Goal: Transaction & Acquisition: Purchase product/service

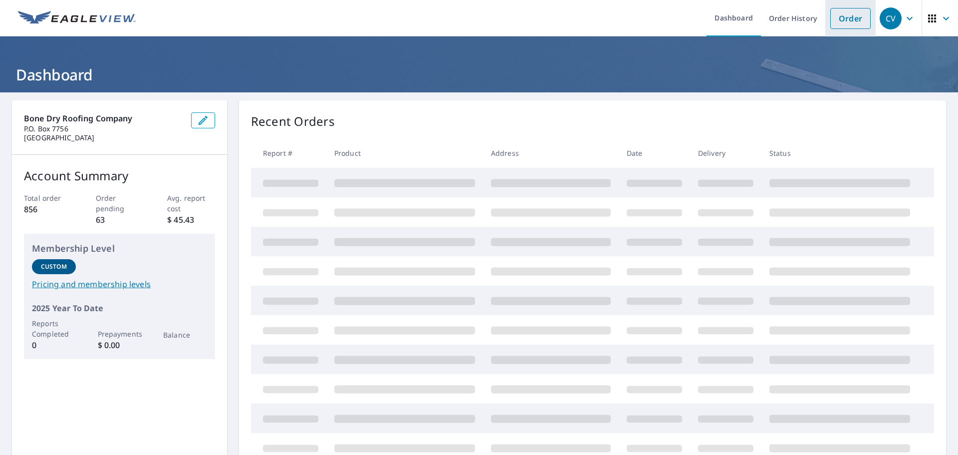
click at [843, 20] on link "Order" at bounding box center [851, 18] width 40 height 21
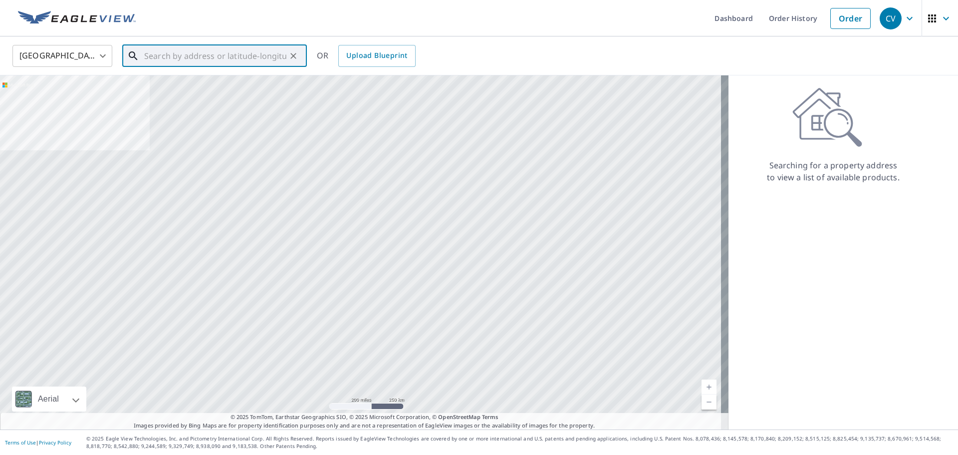
click at [154, 55] on input "text" at bounding box center [215, 56] width 142 height 28
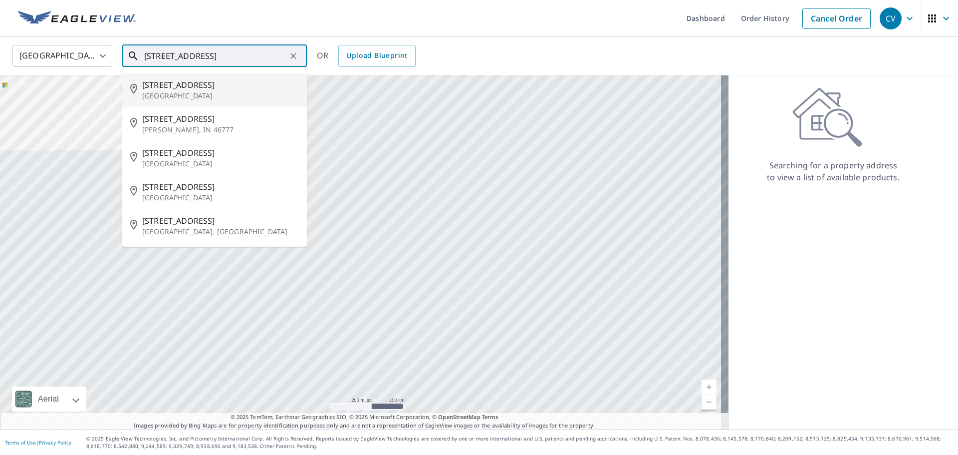
click at [165, 94] on p "[GEOGRAPHIC_DATA]" at bounding box center [220, 96] width 157 height 10
type input "[STREET_ADDRESS][PERSON_NAME]"
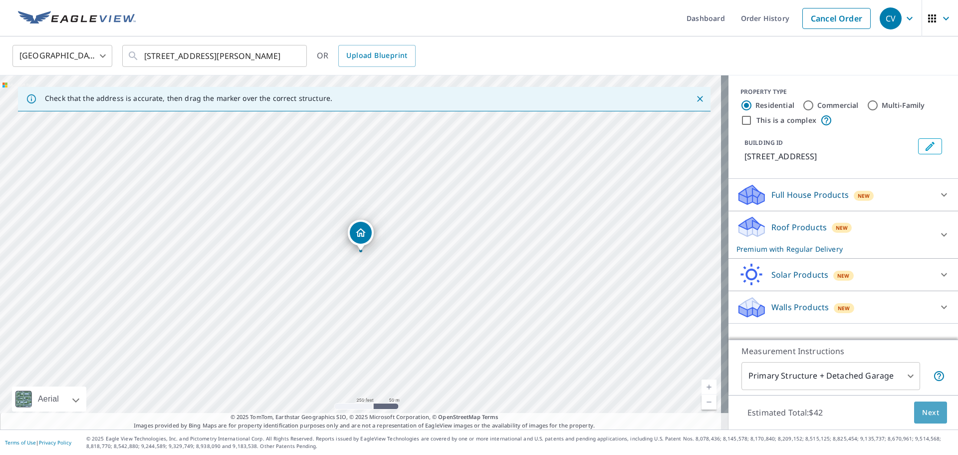
click at [926, 413] on span "Next" at bounding box center [930, 412] width 17 height 12
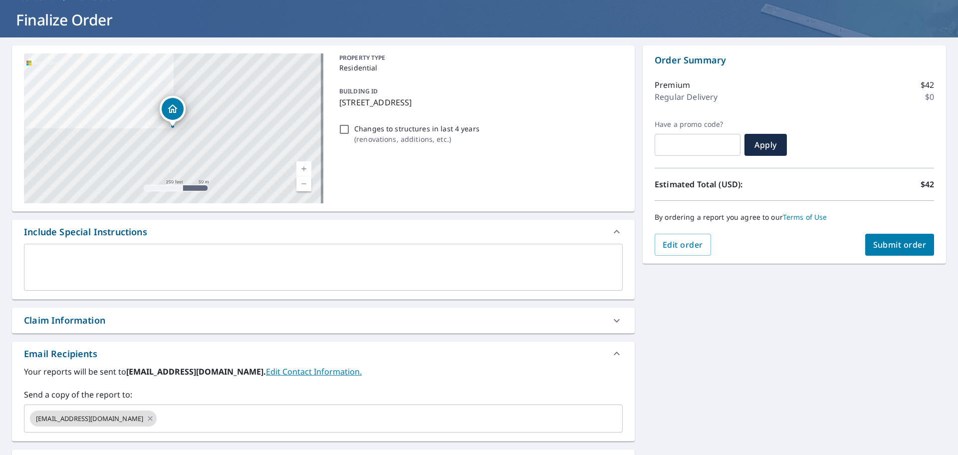
scroll to position [150, 0]
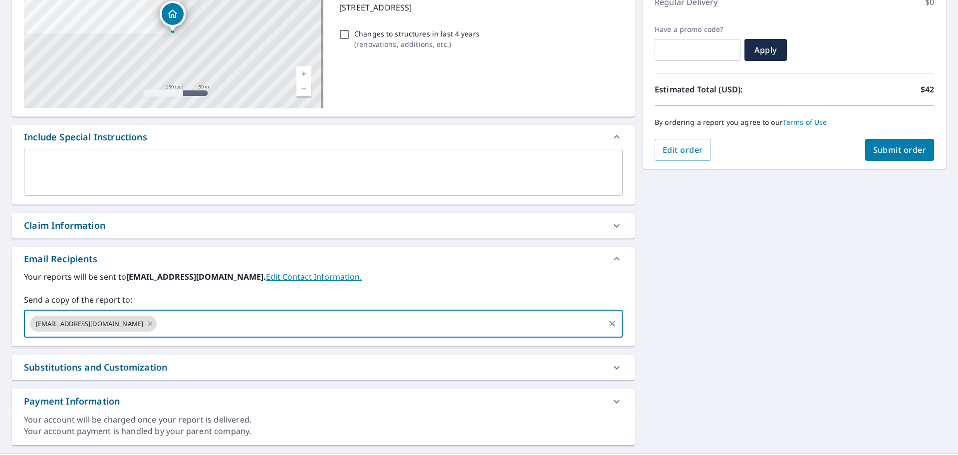
click at [299, 319] on input "text" at bounding box center [380, 323] width 445 height 19
type input "[EMAIL_ADDRESS][DOMAIN_NAME]"
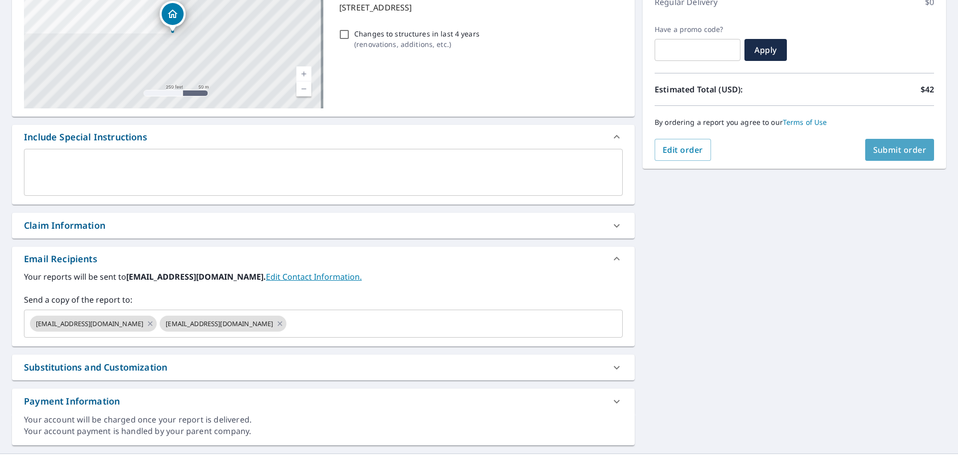
click at [915, 144] on span "Submit order" at bounding box center [900, 149] width 53 height 11
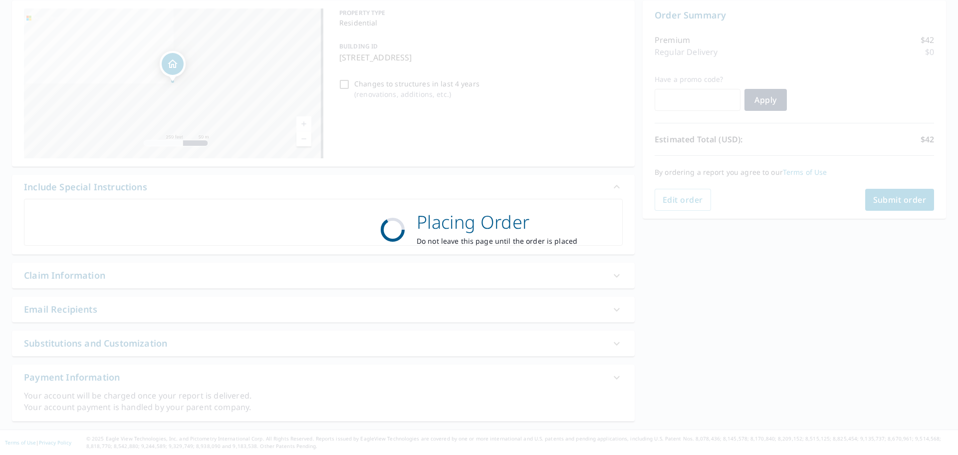
scroll to position [100, 0]
